Goal: Task Accomplishment & Management: Use online tool/utility

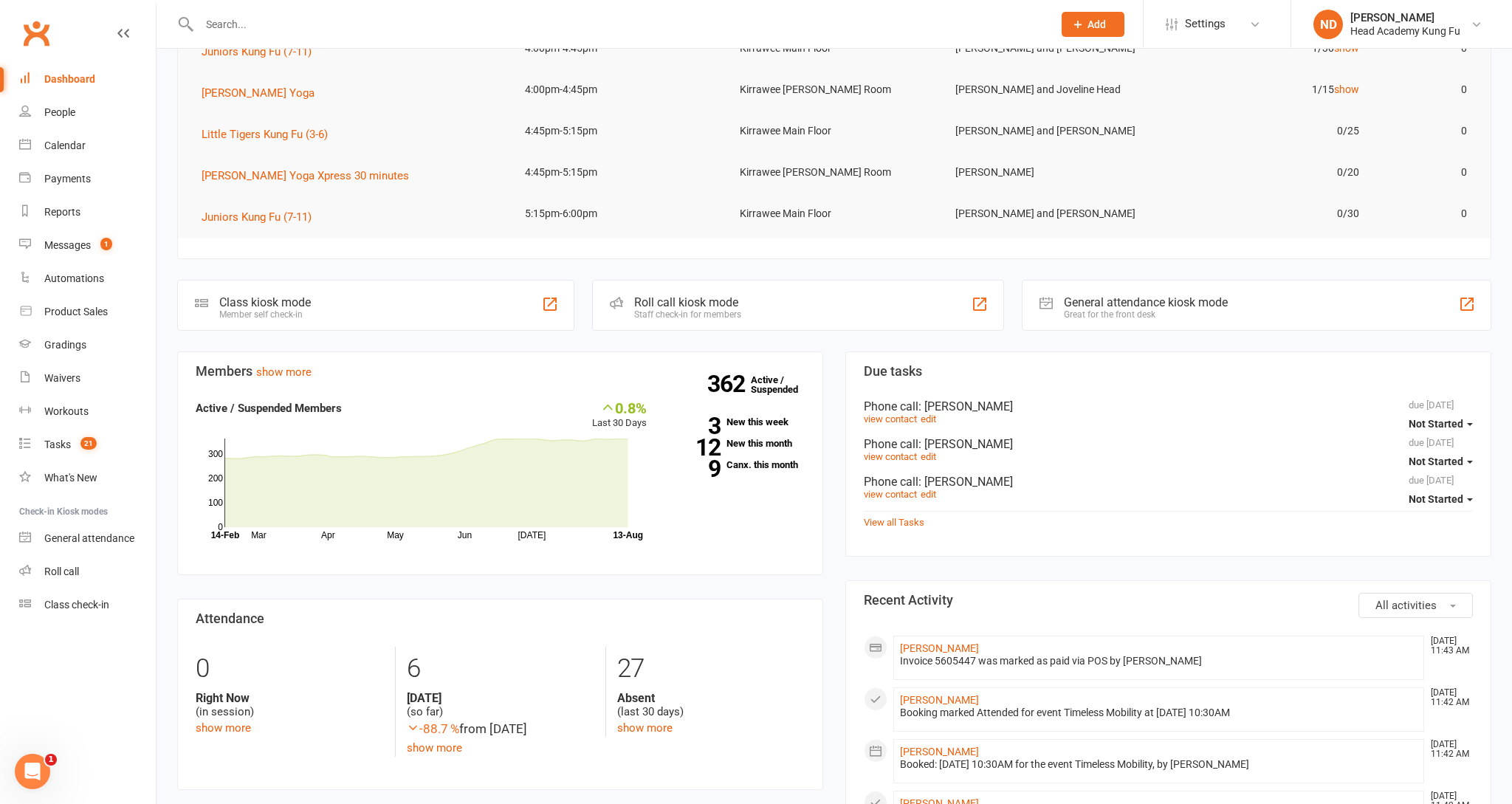
scroll to position [130, 0]
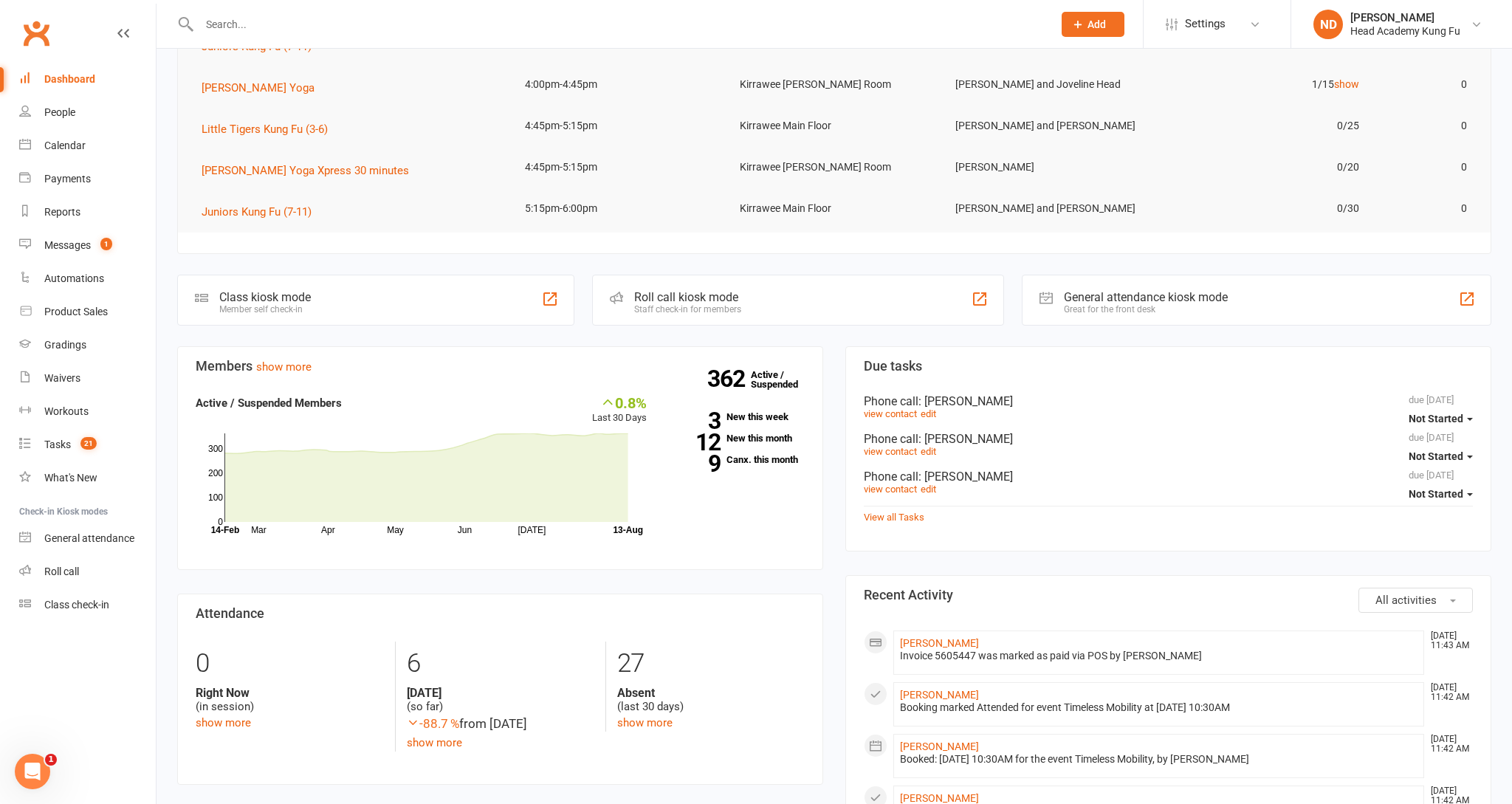
click at [56, 239] on div "Messages" at bounding box center [67, 245] width 46 height 12
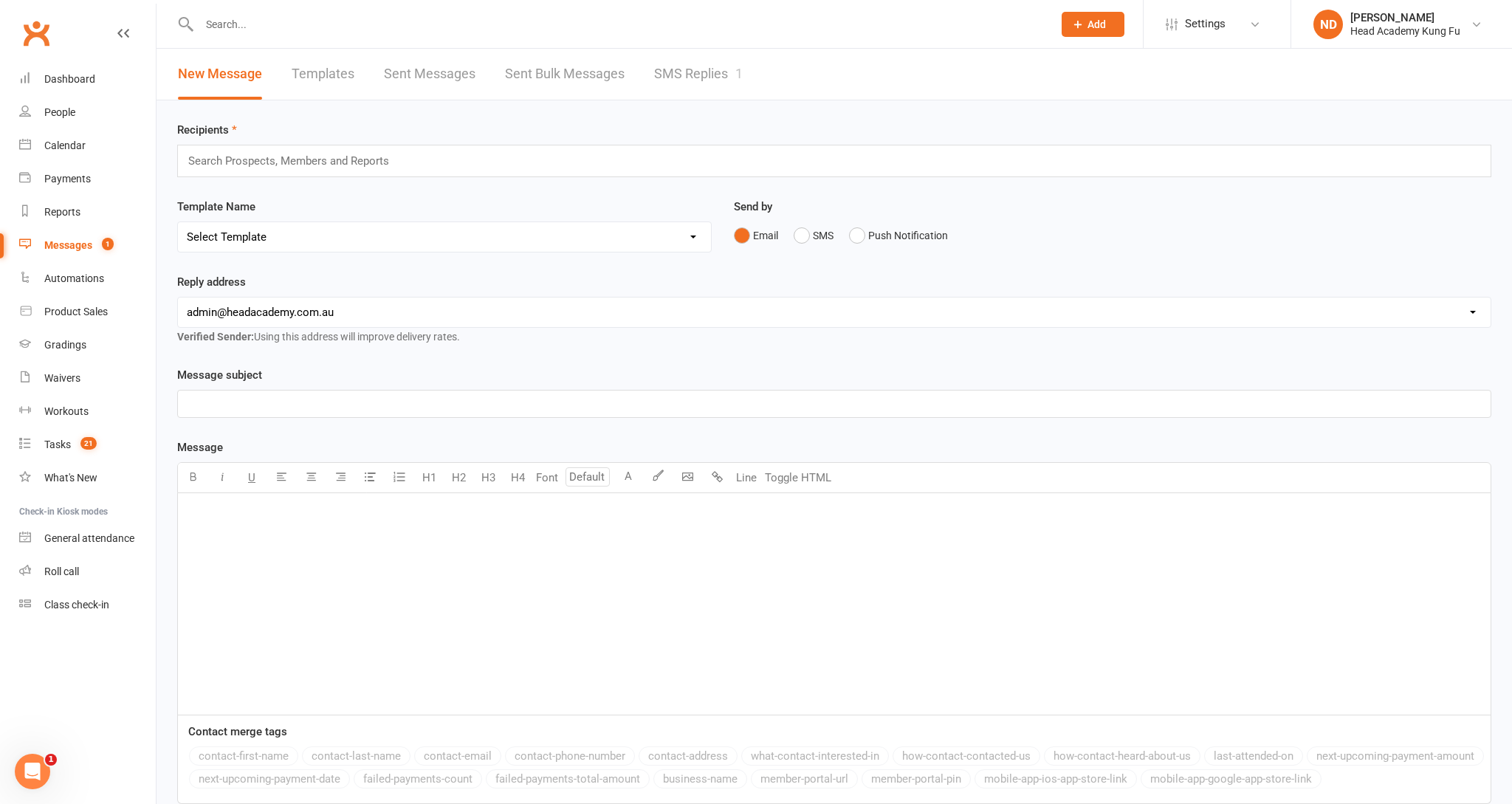
click at [704, 73] on link "SMS Replies 1" at bounding box center [698, 74] width 88 height 51
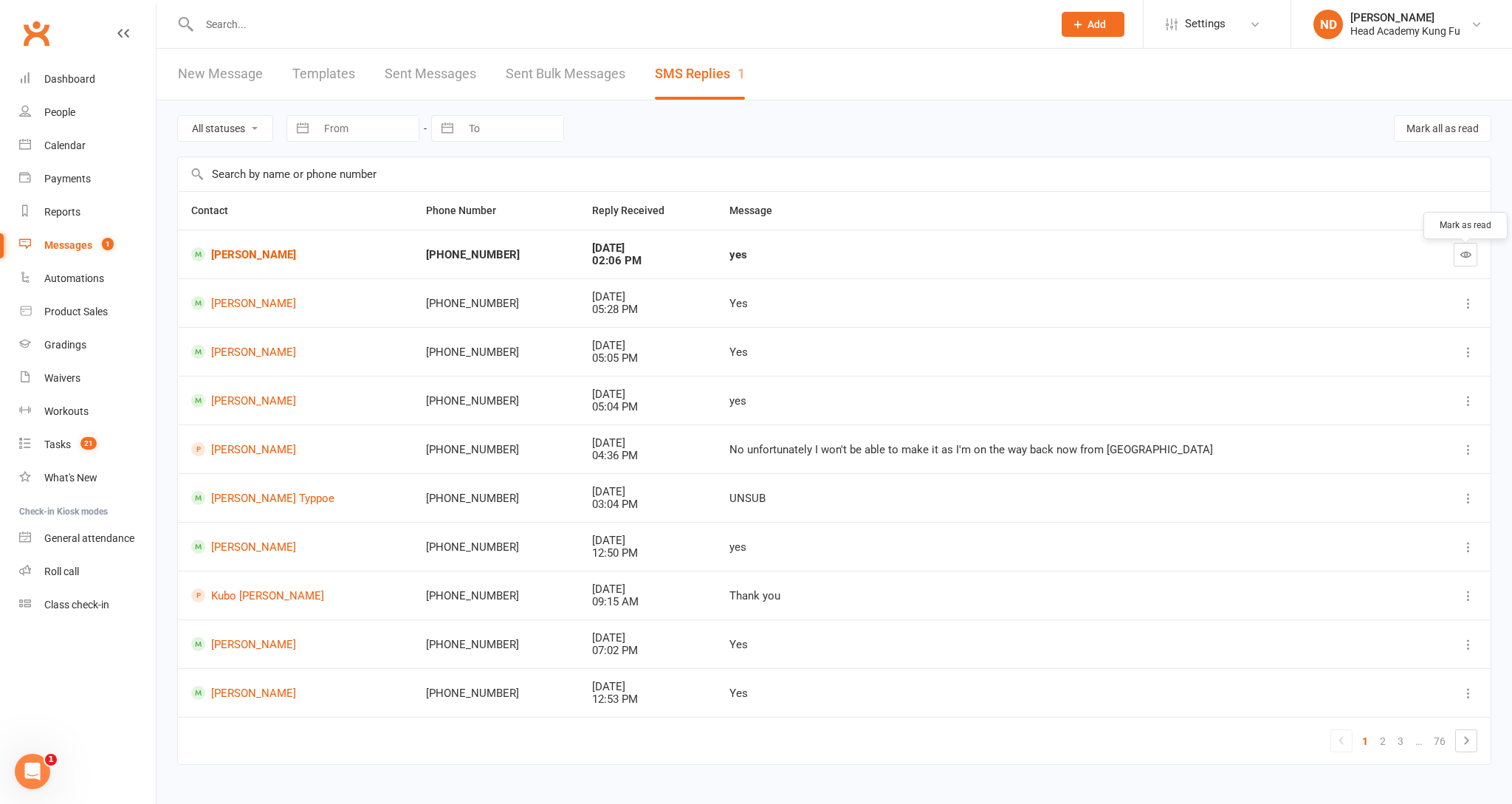
click at [1468, 260] on icon "button" at bounding box center [1466, 254] width 11 height 11
click at [74, 75] on div "Dashboard" at bounding box center [70, 78] width 51 height 12
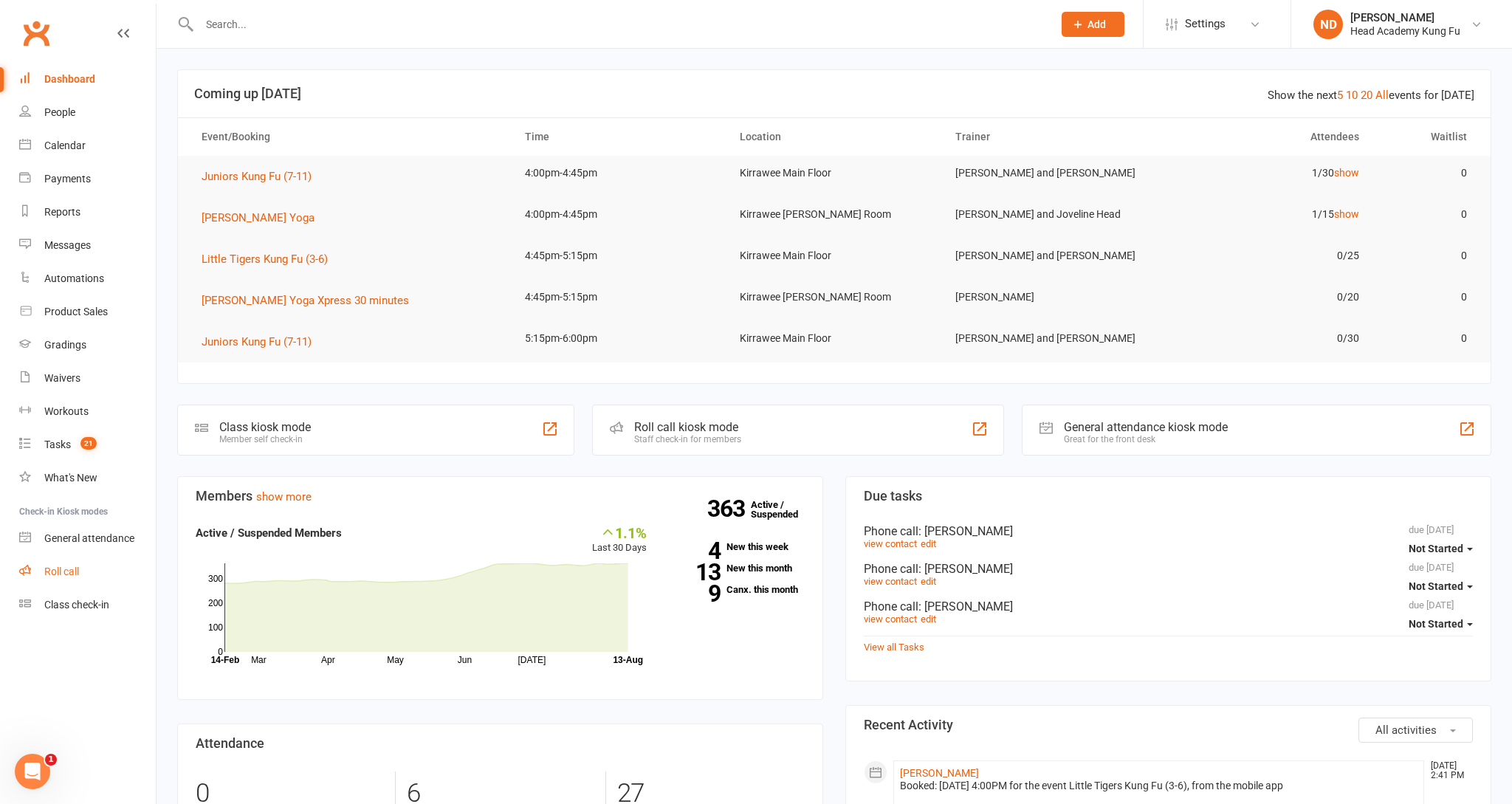
click at [74, 569] on div "Roll call" at bounding box center [62, 571] width 34 height 12
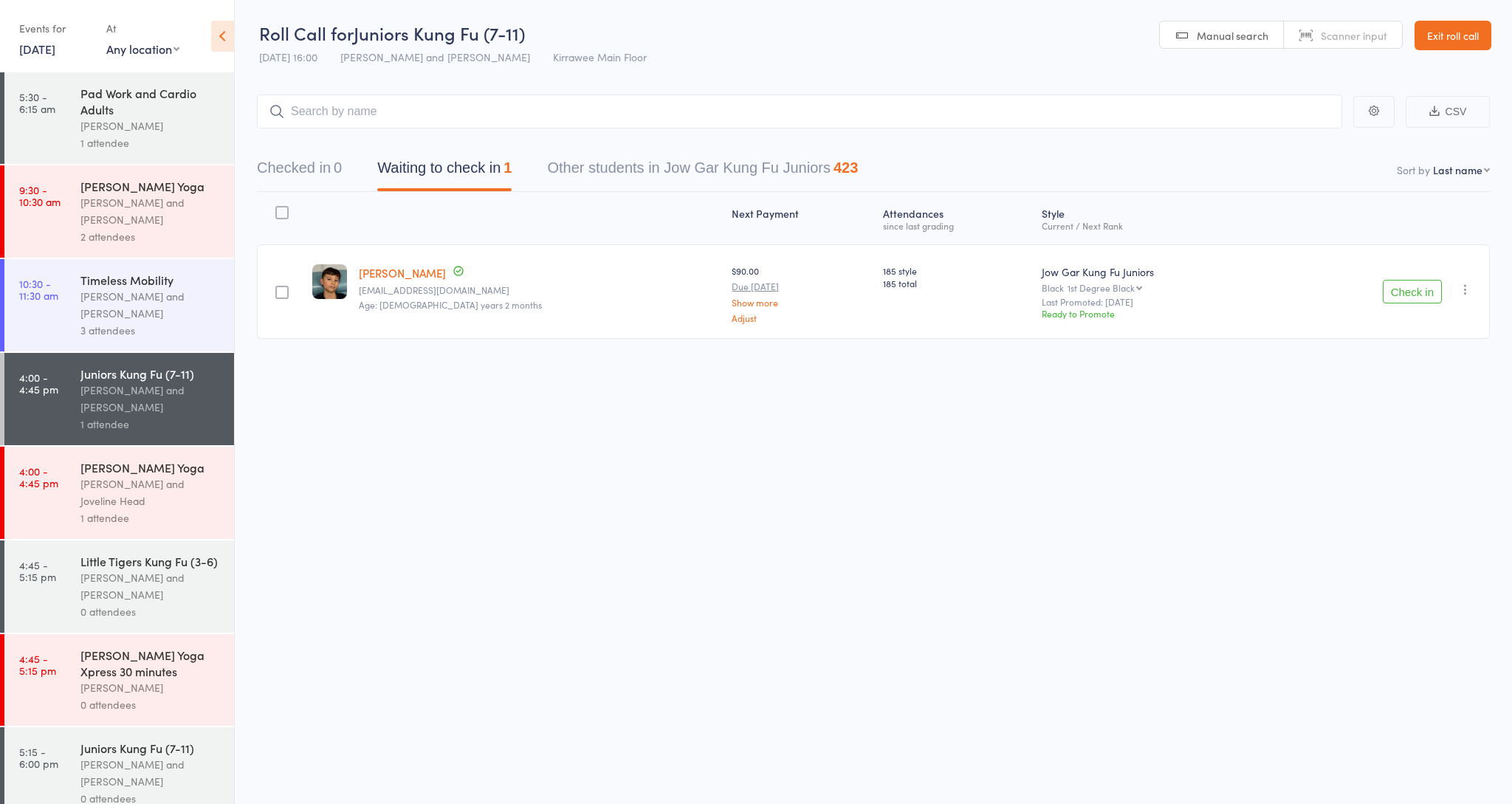
click at [309, 175] on button "Checked in 0" at bounding box center [300, 171] width 85 height 39
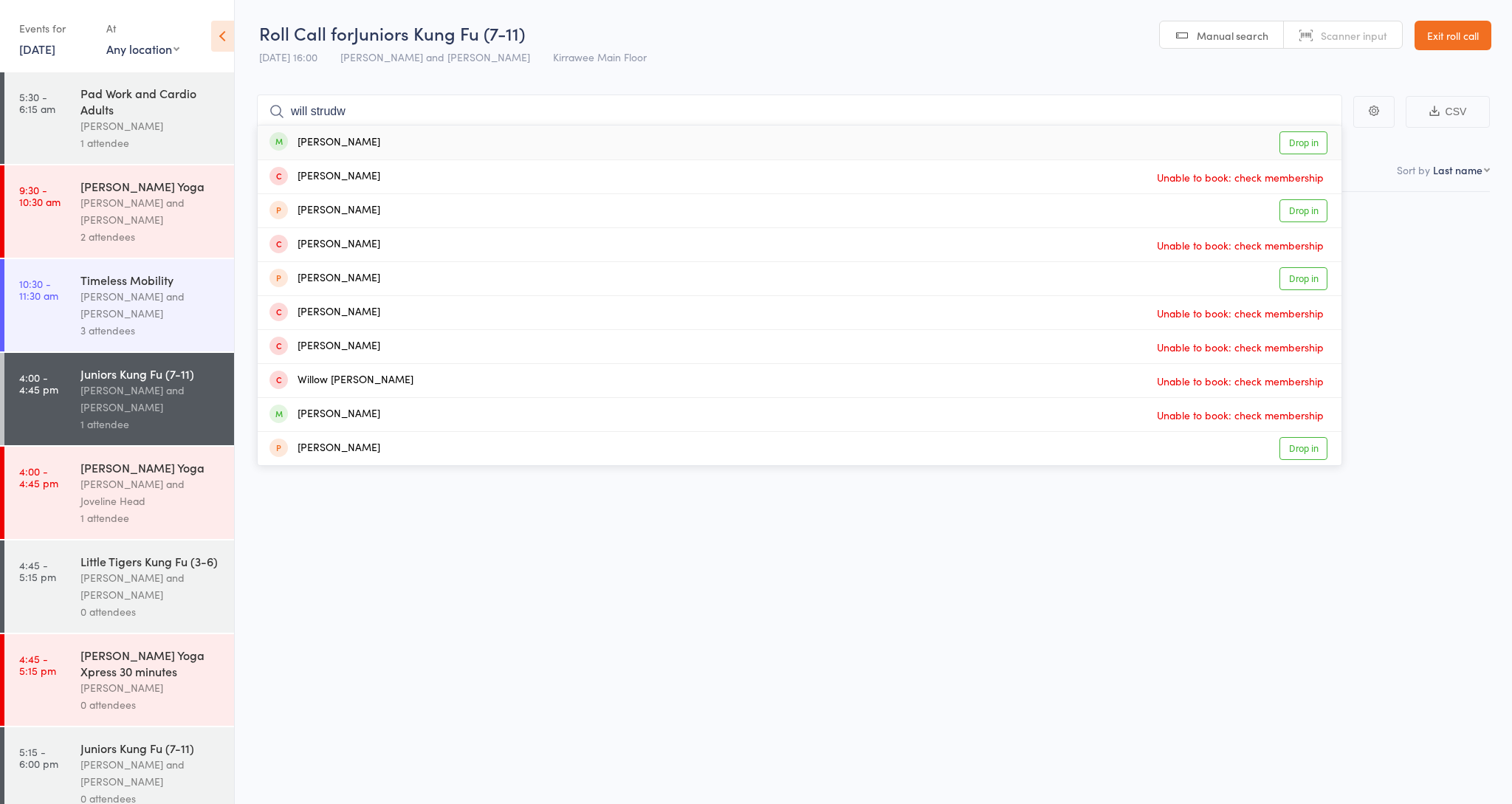
type input "will sturdy"
drag, startPoint x: 812, startPoint y: 271, endPoint x: 1302, endPoint y: 142, distance: 506.7
click at [1302, 142] on link "Drop in" at bounding box center [1303, 142] width 48 height 23
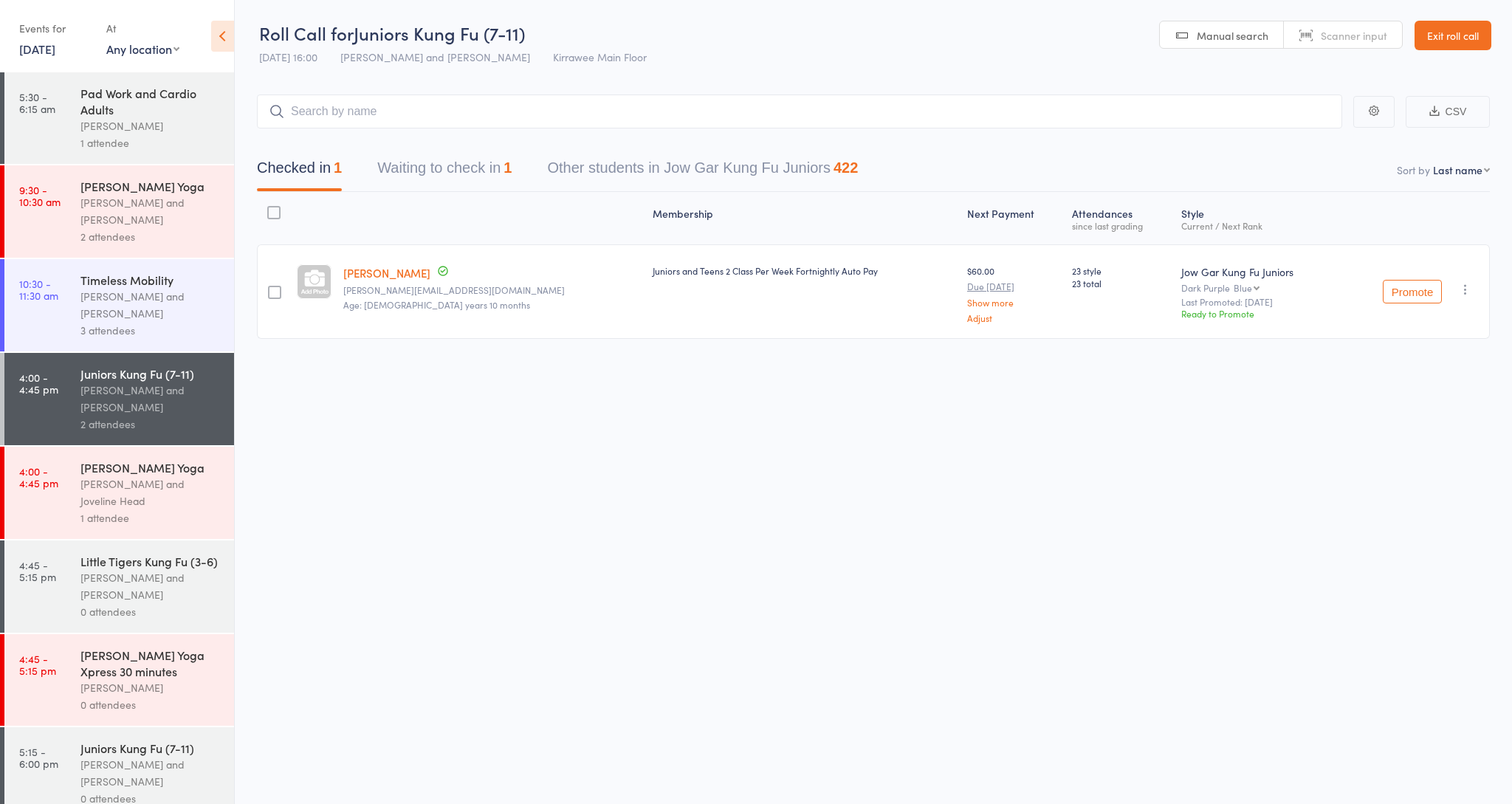
click at [359, 368] on div "Membership Next Payment Atten­dances since last grading Style Current / Next Ra…" at bounding box center [874, 298] width 1233 height 213
click at [133, 494] on div "[PERSON_NAME] and Joveline Head" at bounding box center [151, 492] width 141 height 34
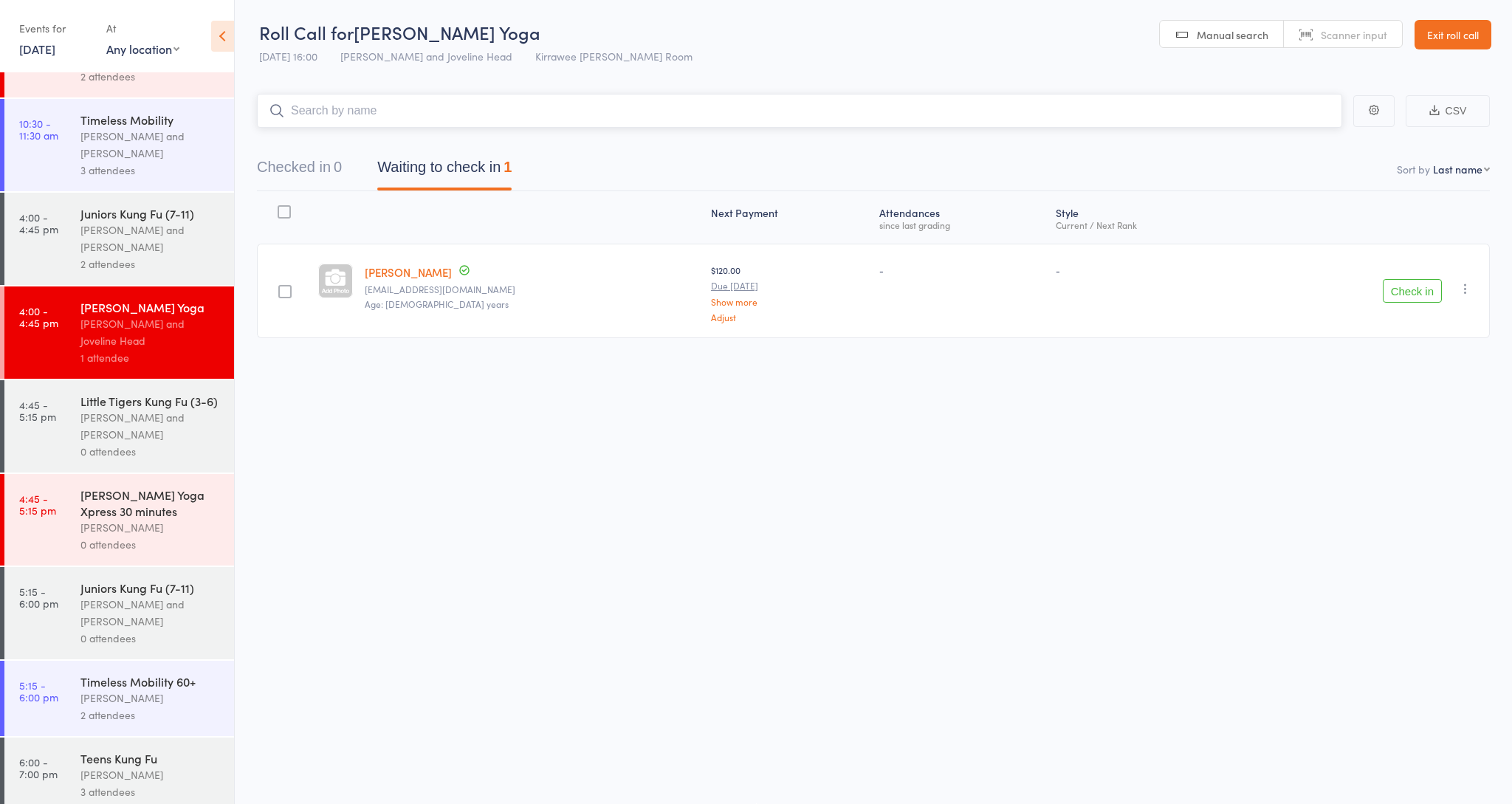
scroll to position [164, 0]
click at [165, 699] on div "[PERSON_NAME]" at bounding box center [151, 695] width 141 height 17
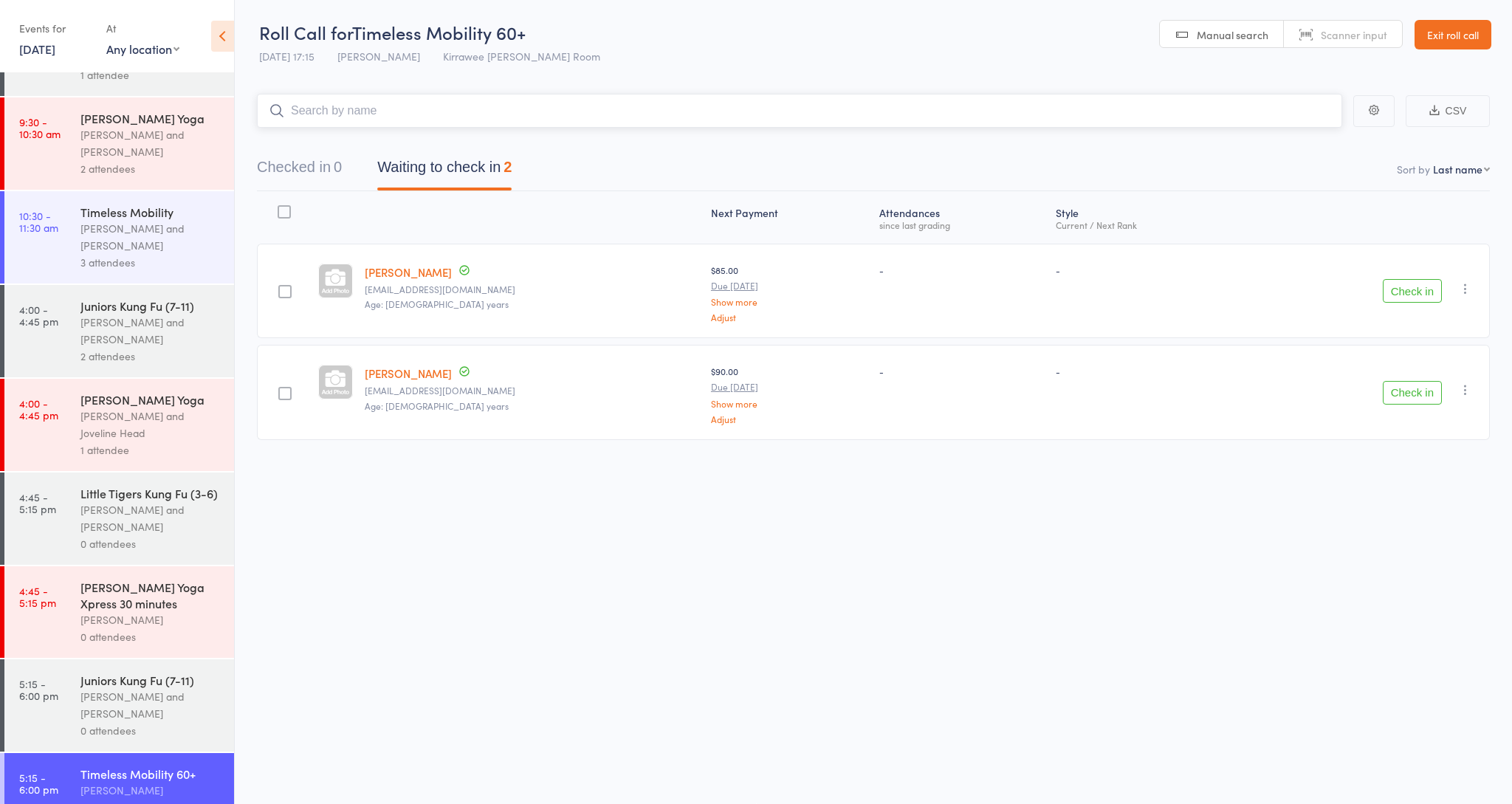
scroll to position [75, 0]
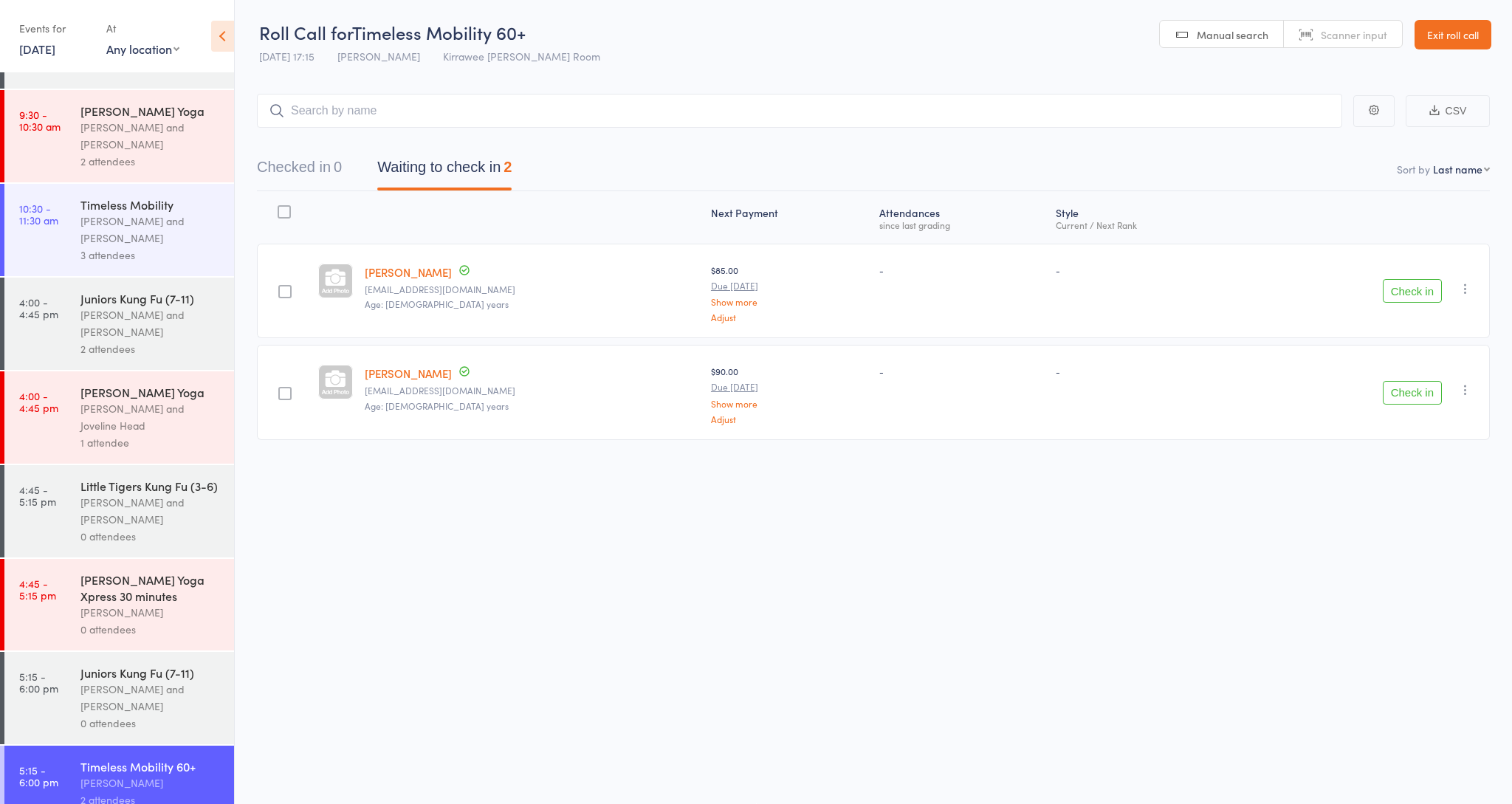
click at [176, 318] on div "[PERSON_NAME] and [PERSON_NAME]" at bounding box center [151, 323] width 141 height 34
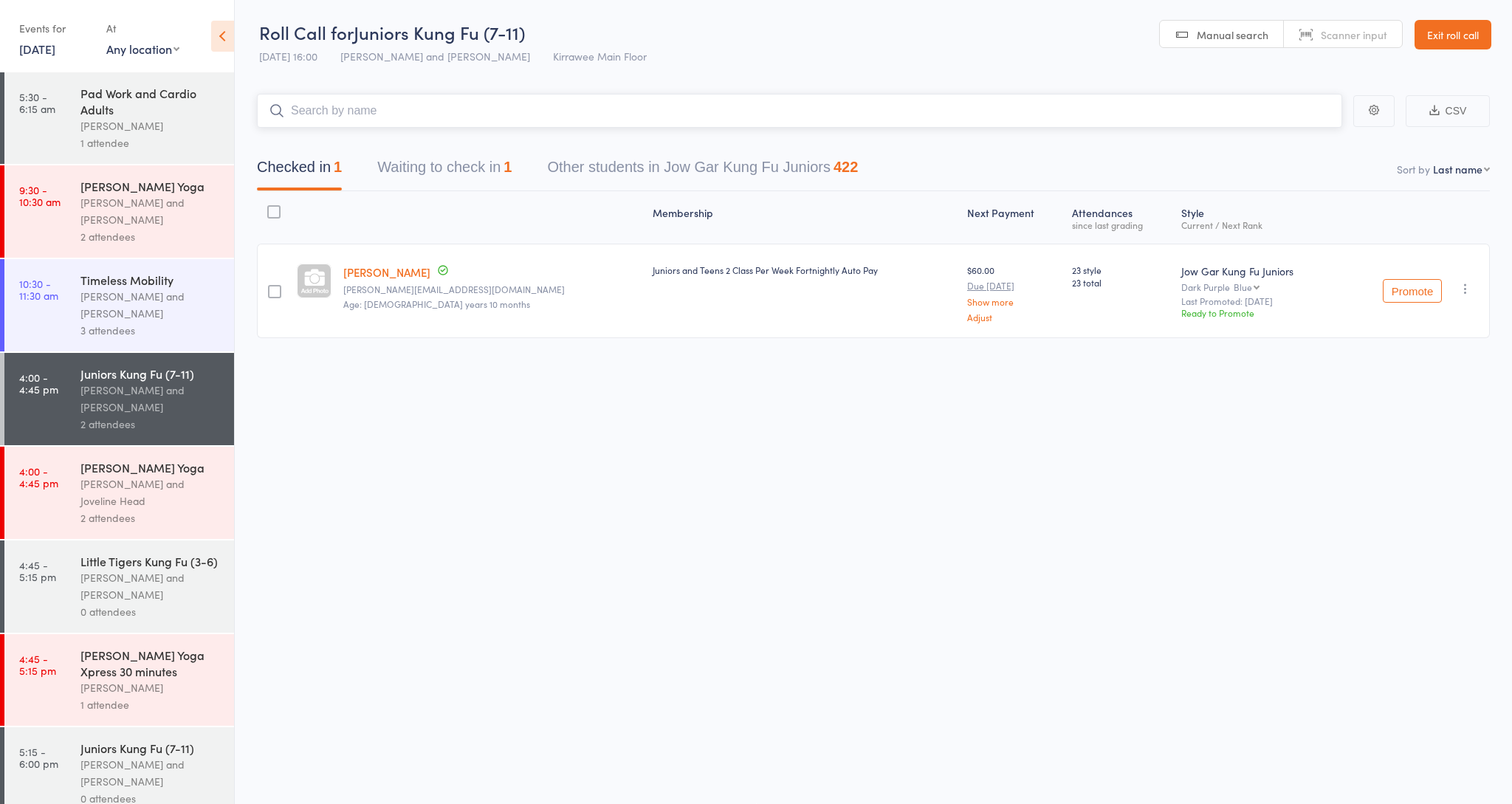
click at [338, 109] on input "search" at bounding box center [800, 110] width 1086 height 34
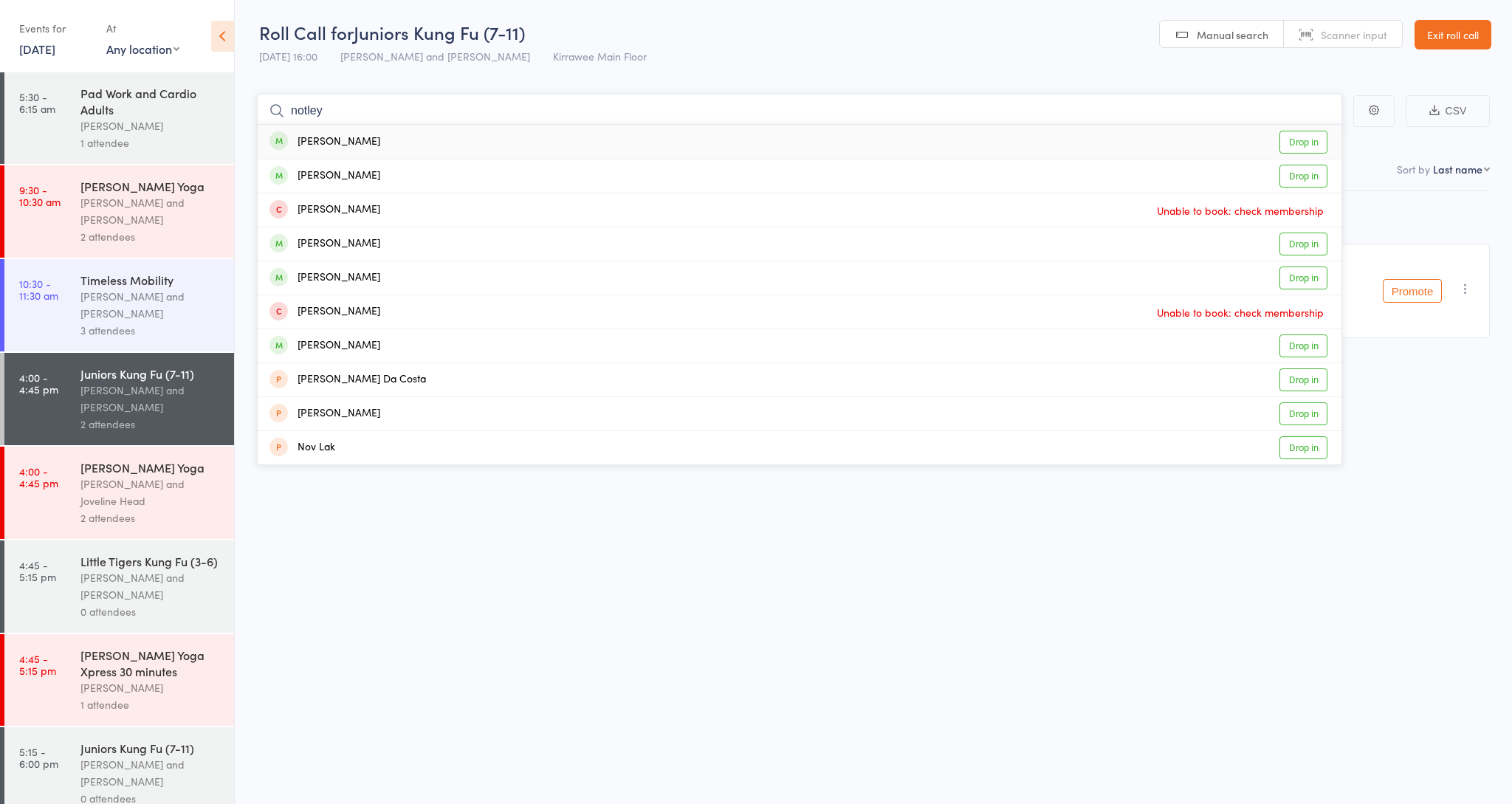
type input "motley"
drag, startPoint x: 339, startPoint y: 136, endPoint x: 382, endPoint y: 134, distance: 43.0
click at [382, 134] on div "Mia Notley Drop in" at bounding box center [799, 142] width 1084 height 34
type input "motley"
drag, startPoint x: 382, startPoint y: 133, endPoint x: 352, endPoint y: 181, distance: 56.6
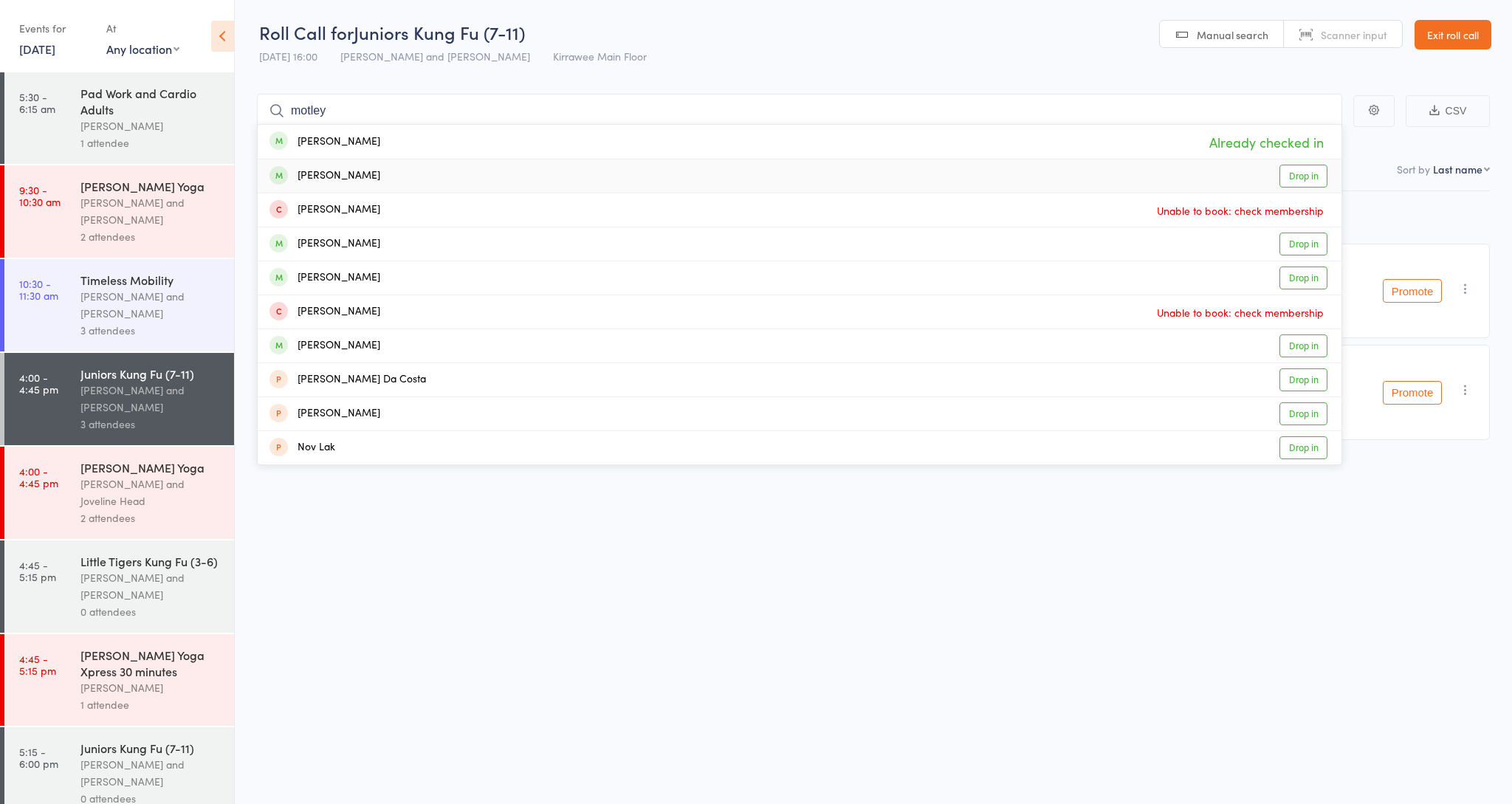
click at [352, 181] on div "Mason Notley" at bounding box center [325, 176] width 111 height 17
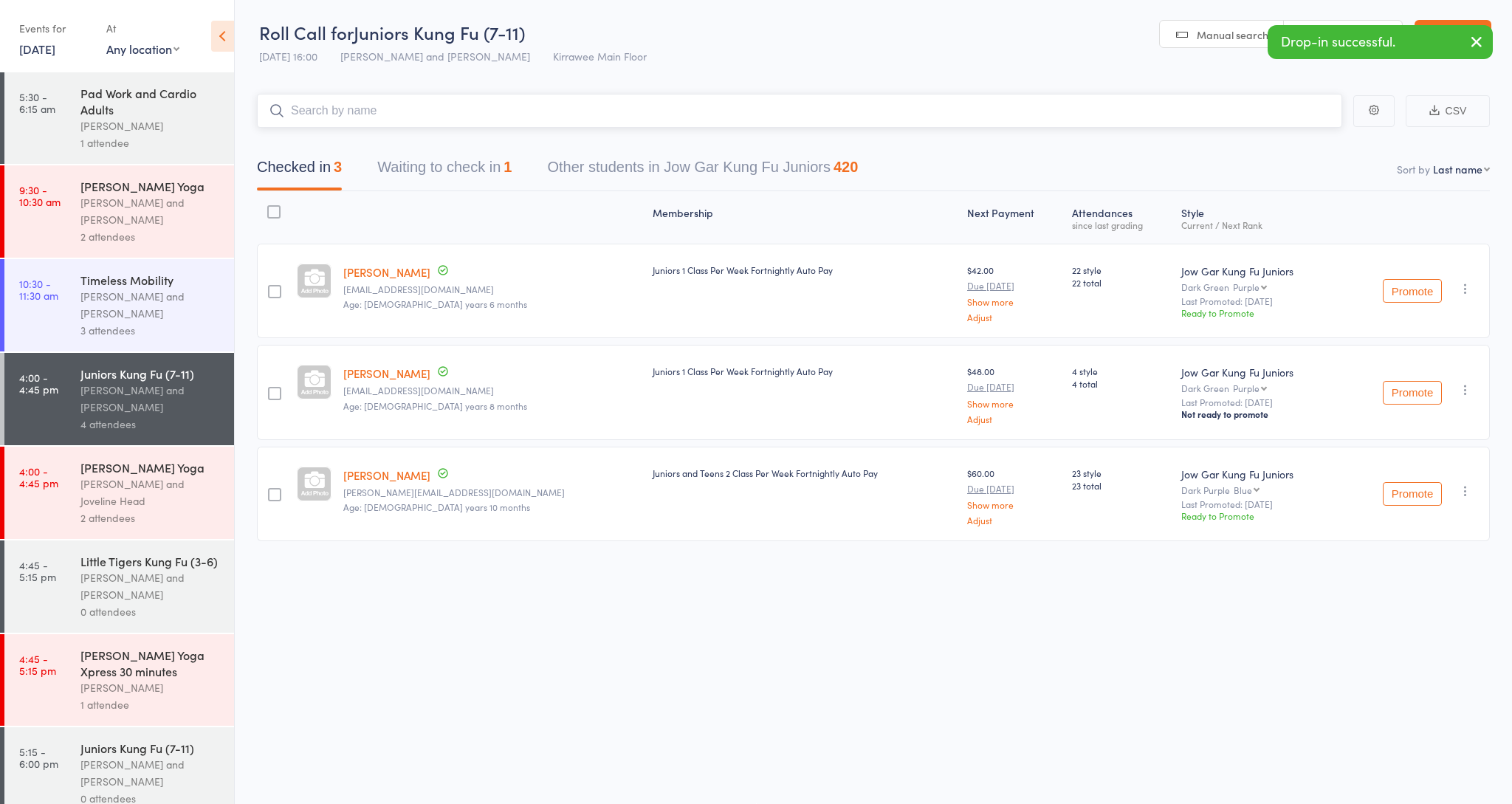
click at [448, 112] on input "search" at bounding box center [800, 110] width 1086 height 34
click at [903, 82] on main "CSV Checked in 3 Waiting to check in 1 Other students in Jow Gar Kung Fu Junior…" at bounding box center [873, 339] width 1277 height 535
click at [829, 103] on input "search" at bounding box center [800, 110] width 1086 height 34
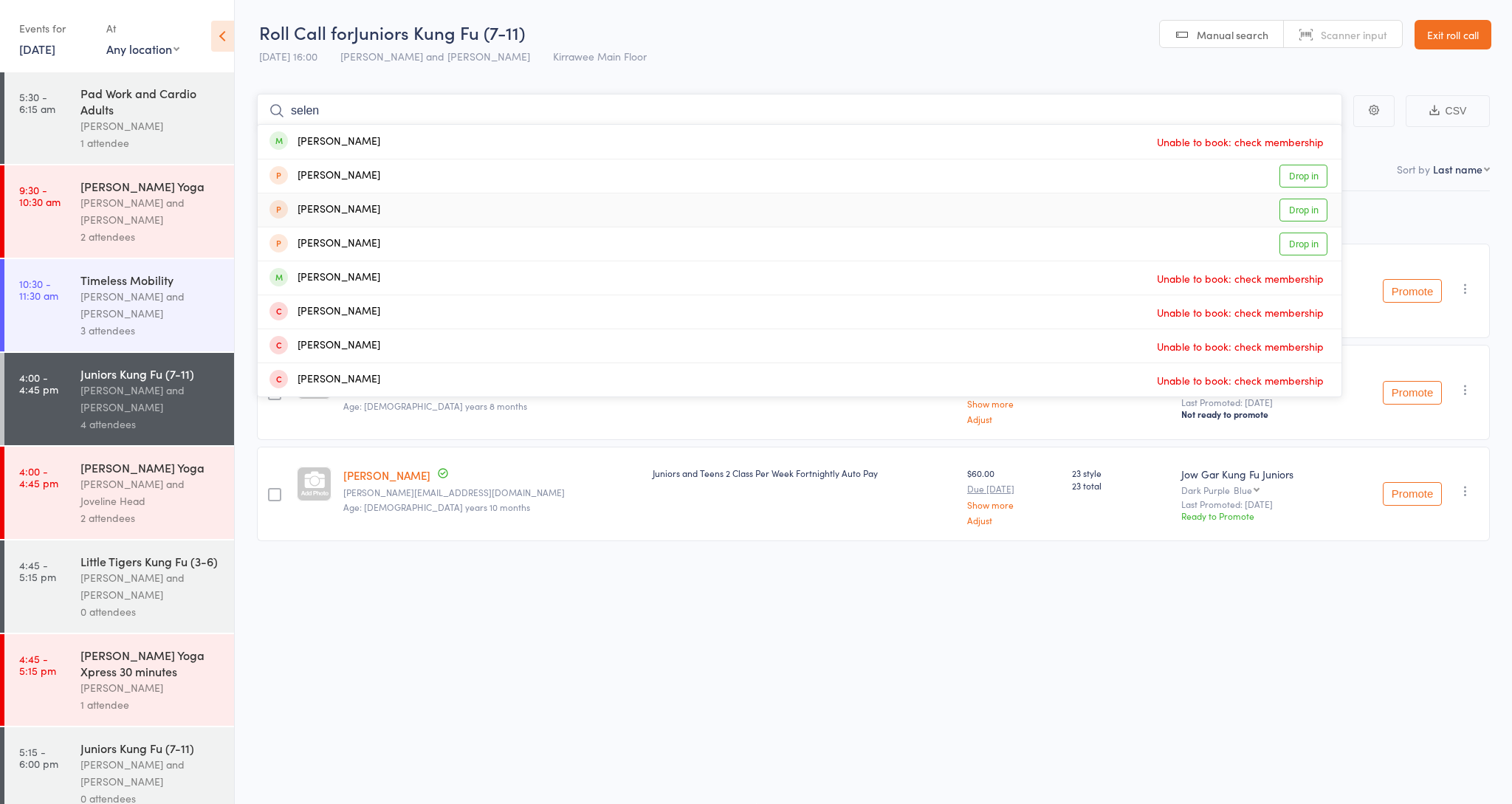
scroll to position [1, 0]
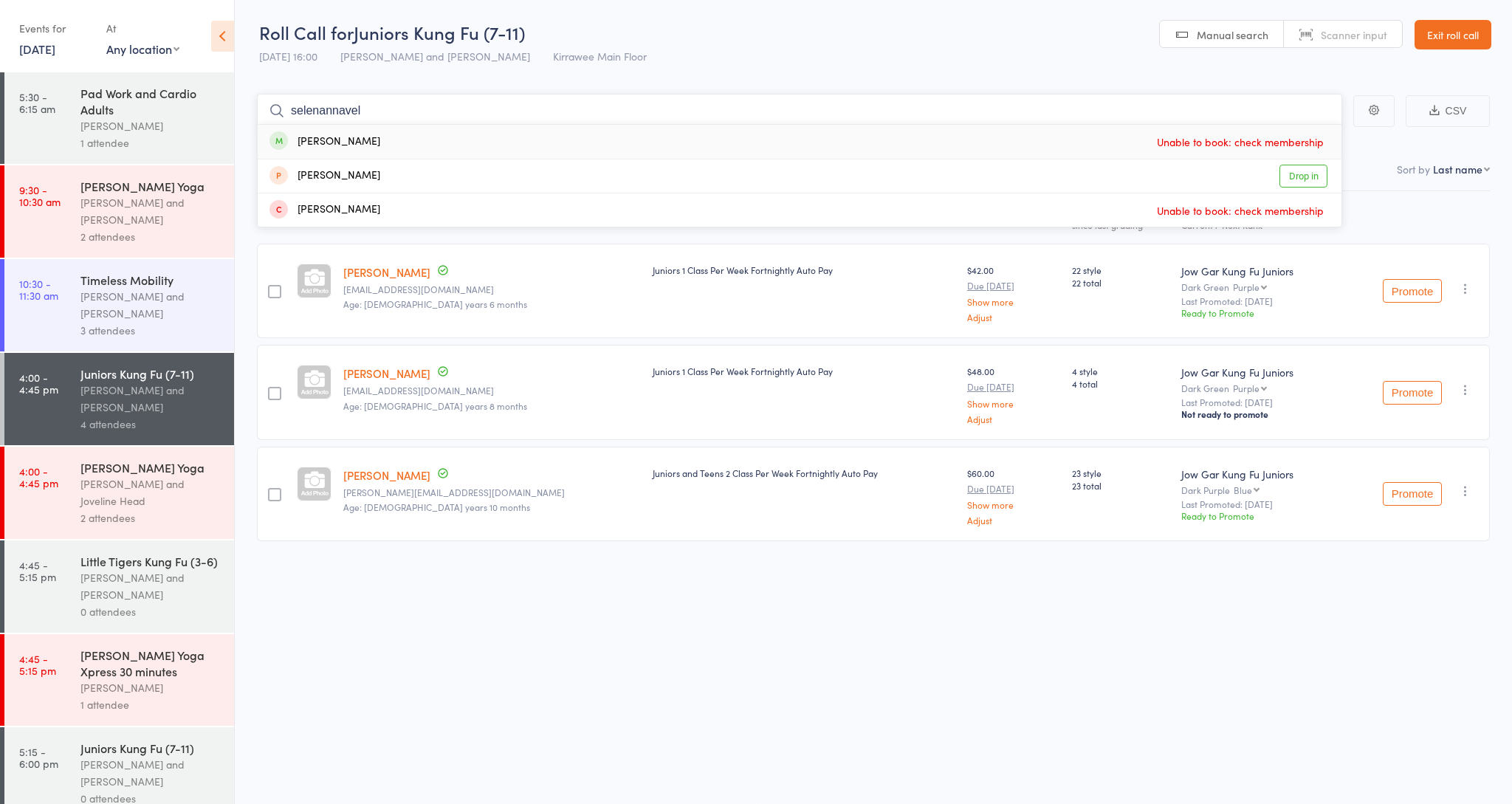
drag, startPoint x: 644, startPoint y: 106, endPoint x: 247, endPoint y: 79, distance: 397.9
click at [247, 79] on main "selenannavel Selene Heidel Unable to book: check membership Shanny Teasel Drop …" at bounding box center [873, 339] width 1277 height 535
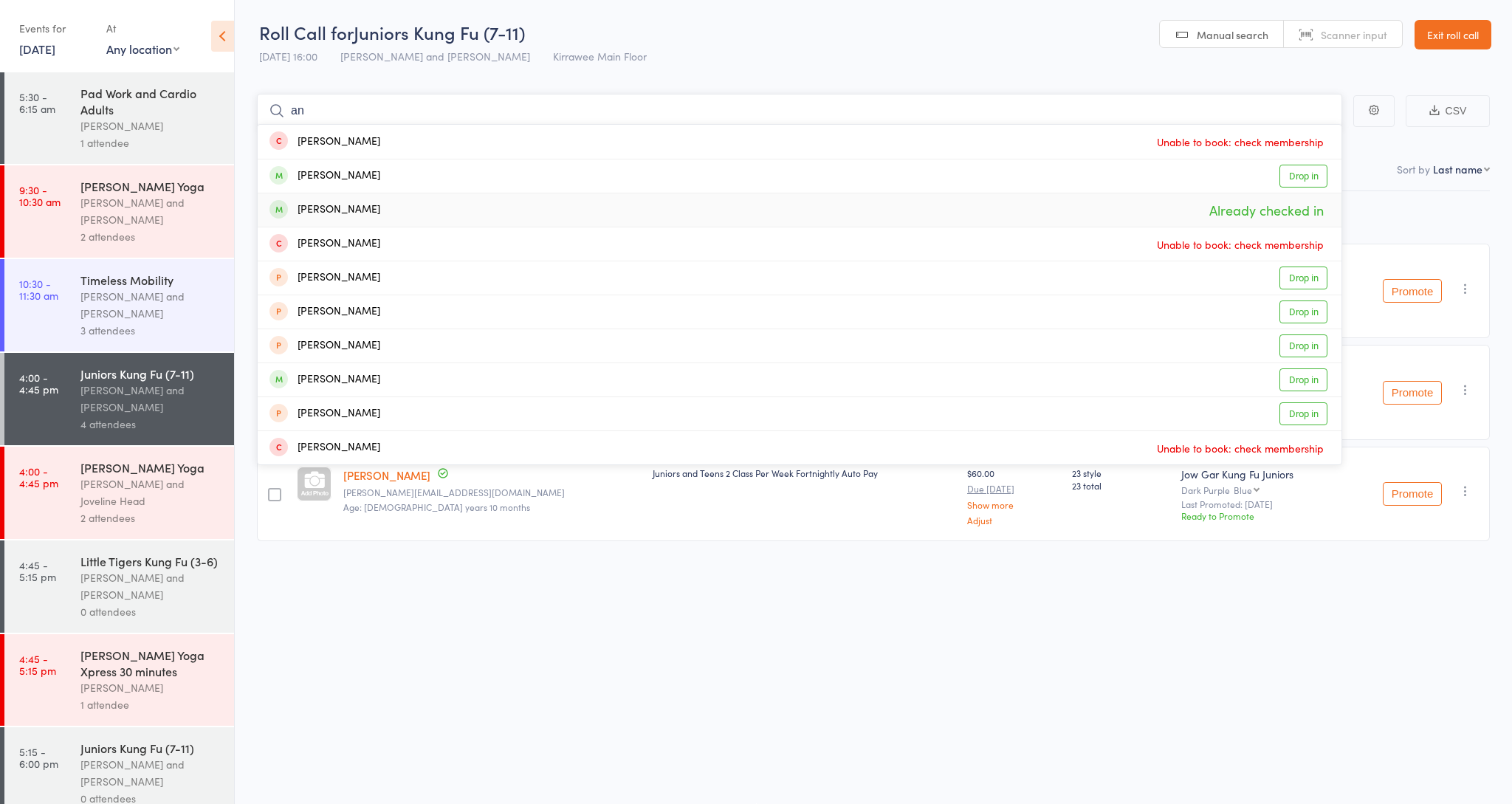
type input "a"
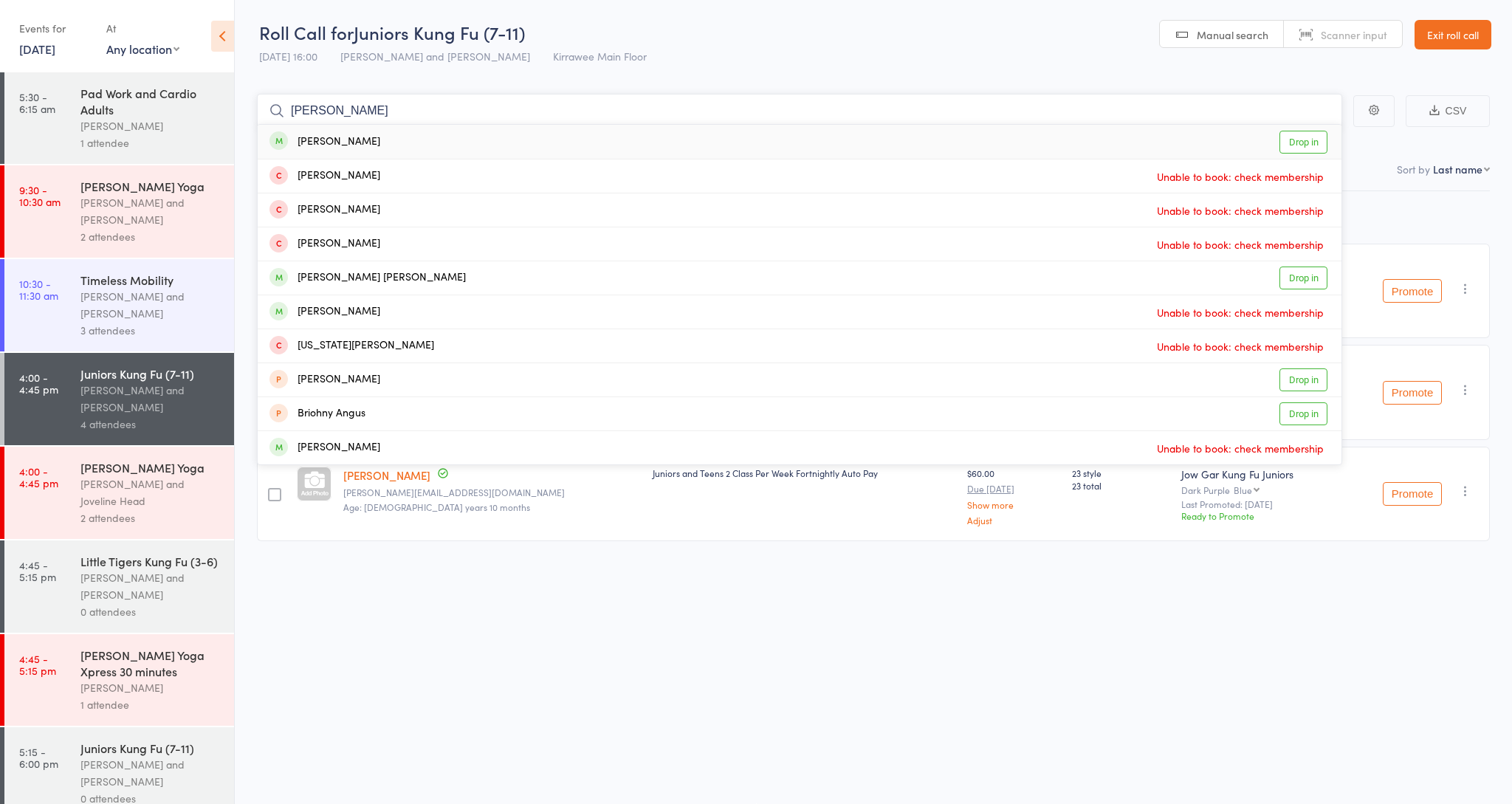
type input "Briscoe"
drag, startPoint x: 411, startPoint y: 214, endPoint x: 350, endPoint y: 138, distance: 97.5
click at [350, 138] on div "William Briscoe" at bounding box center [325, 142] width 111 height 17
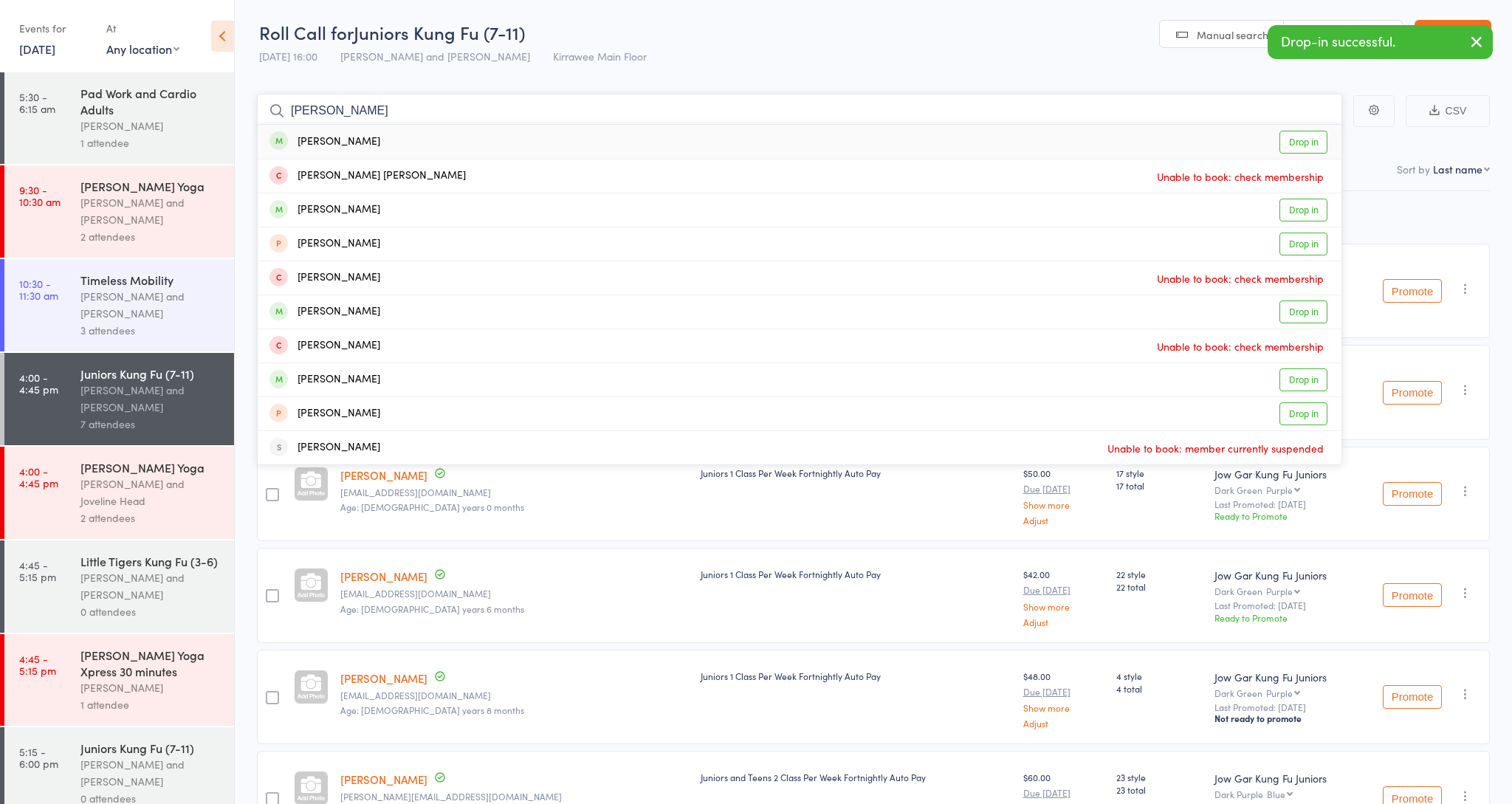
type input "stevens"
click at [307, 142] on div "Mateja Stevens" at bounding box center [325, 142] width 111 height 17
type input "stevens"
click at [325, 210] on div "Leonardo Stevens" at bounding box center [325, 210] width 111 height 17
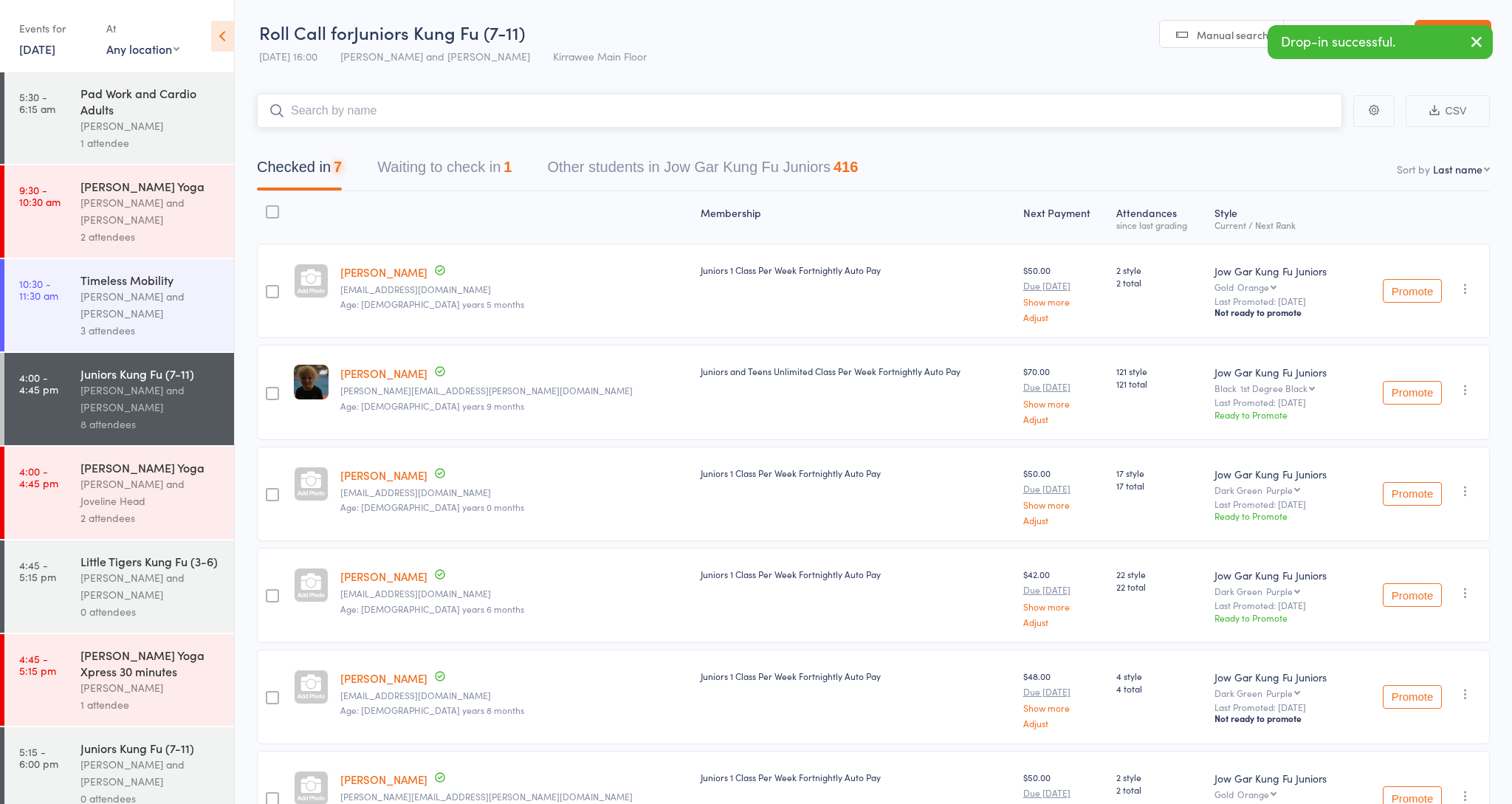
click at [359, 116] on input "search" at bounding box center [800, 110] width 1086 height 34
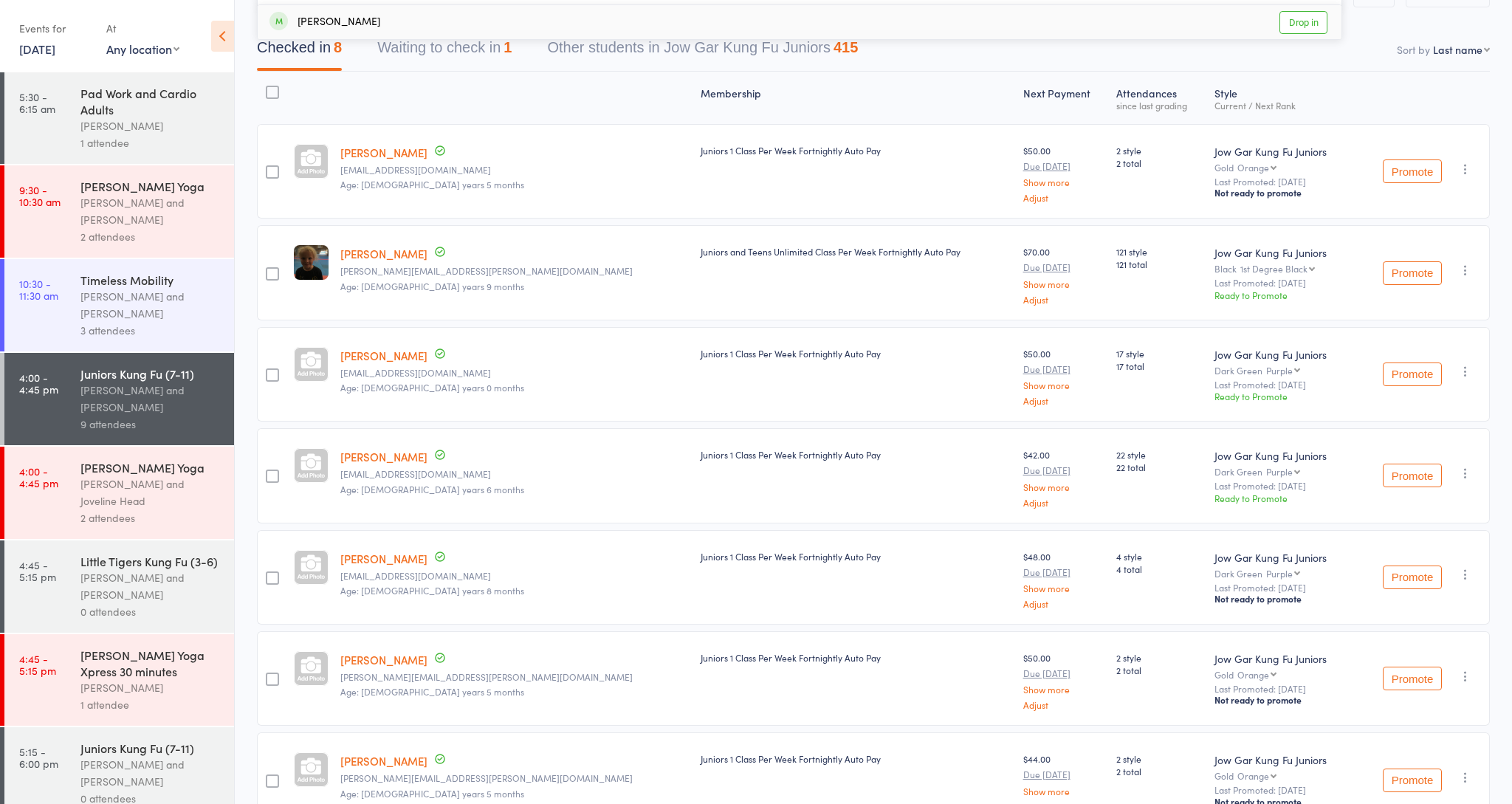
scroll to position [0, 0]
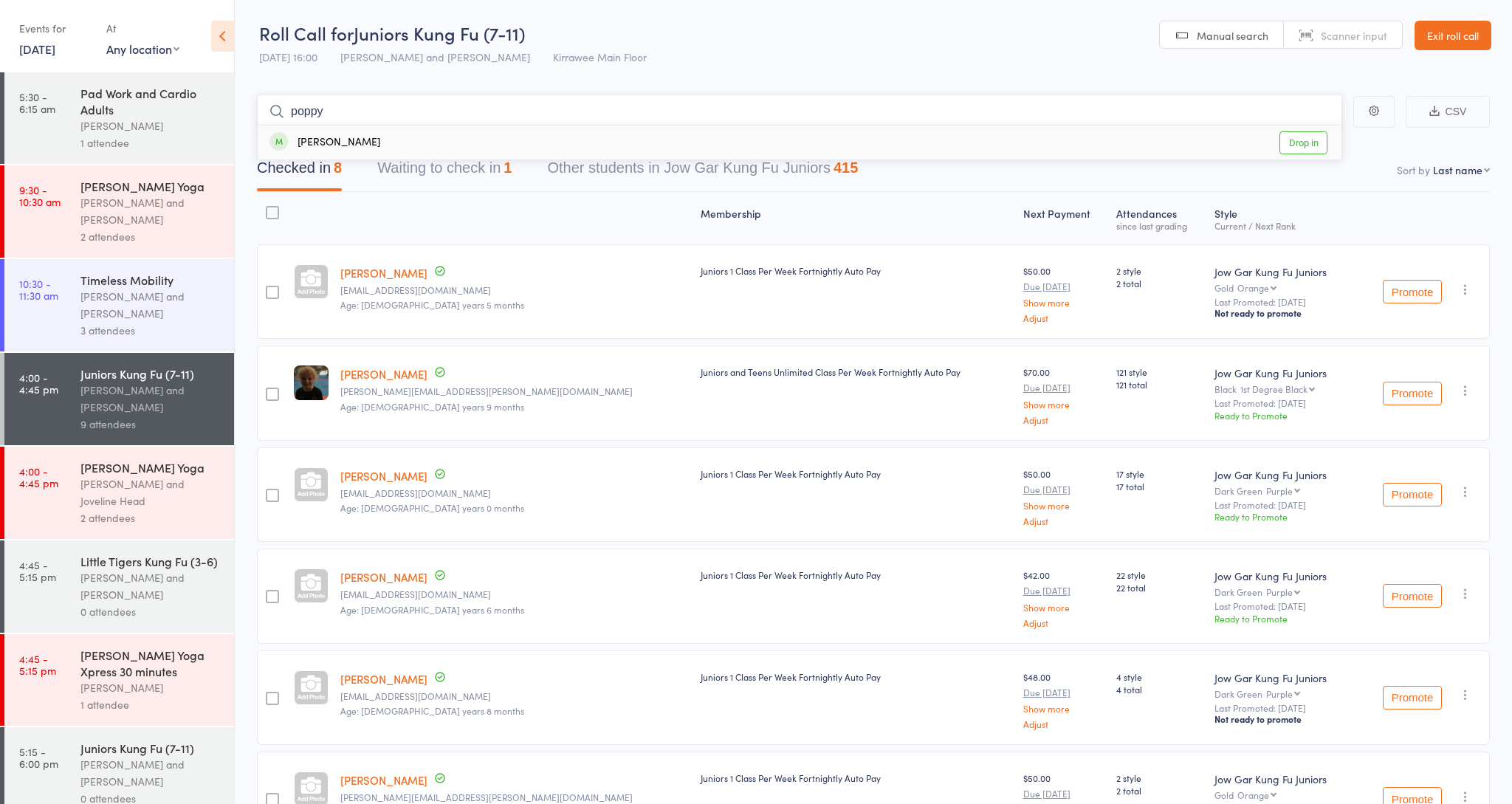
type input "poppy"
click at [350, 145] on div "Poppy Jones" at bounding box center [325, 143] width 111 height 17
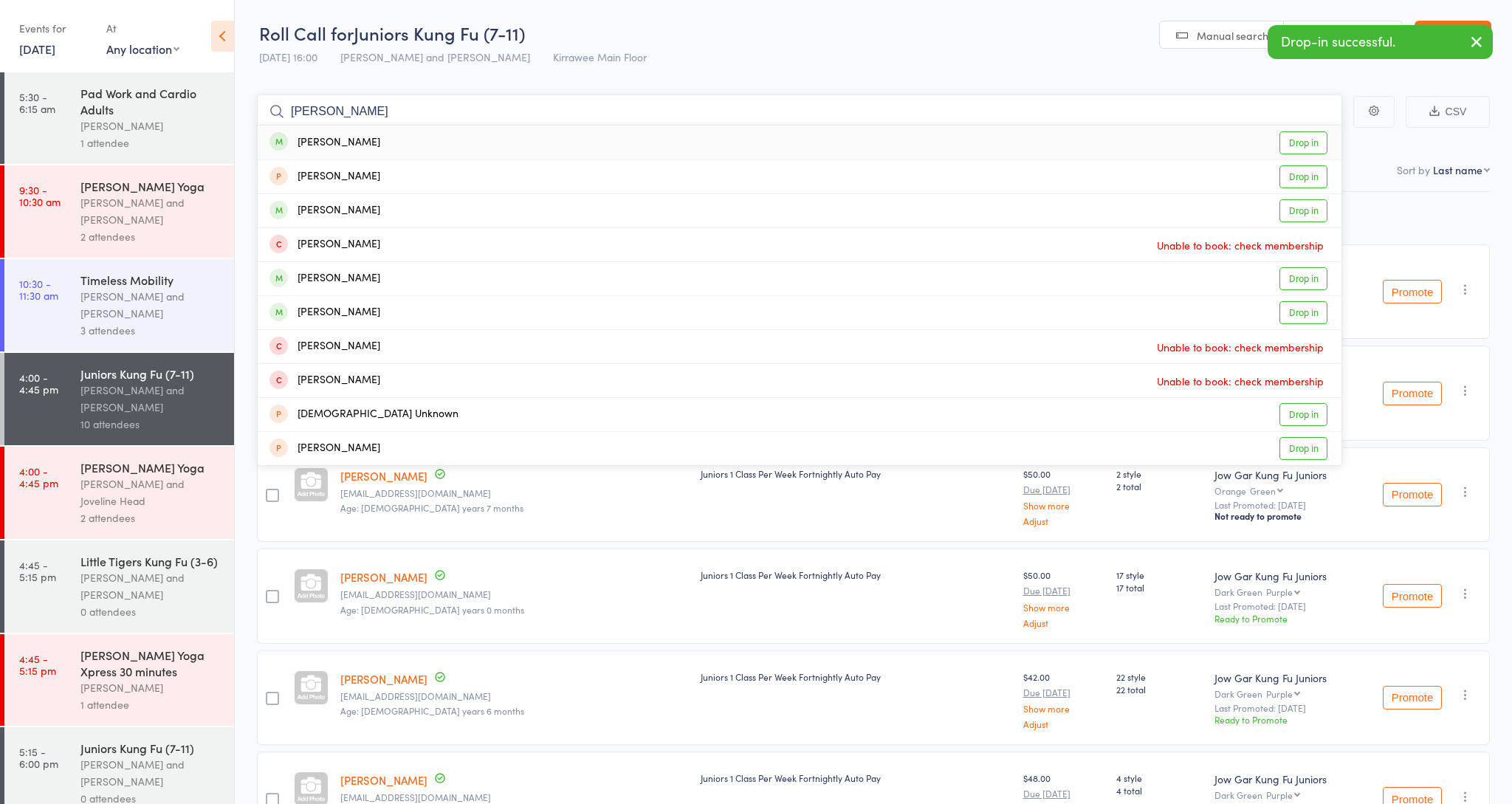
type input "ari j"
click at [352, 142] on div "Ari Jones Drop in" at bounding box center [799, 142] width 1084 height 34
